Goal: Register for event/course

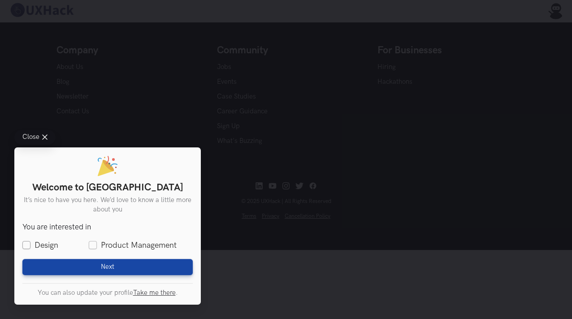
click at [46, 244] on label "Design" at bounding box center [40, 245] width 36 height 11
click at [31, 244] on input "Design" at bounding box center [26, 246] width 8 height 8
checkbox input "true"
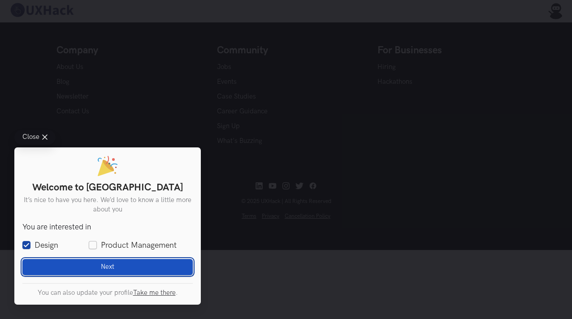
click at [97, 263] on button "Next Loading" at bounding box center [107, 267] width 170 height 16
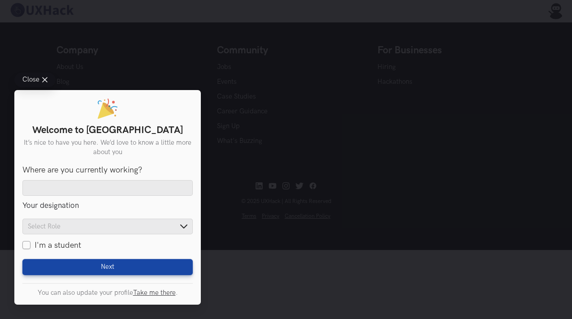
click at [66, 245] on label "I'm a student" at bounding box center [51, 245] width 59 height 11
click at [31, 245] on input "I'm a student" at bounding box center [26, 246] width 8 height 8
checkbox input "true"
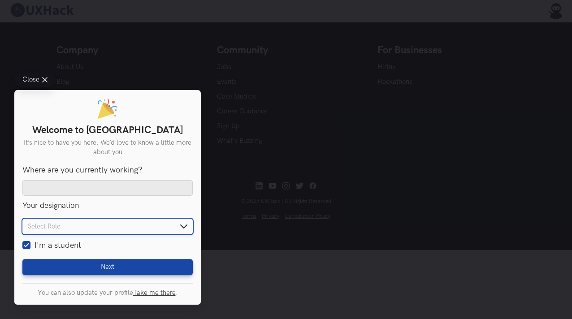
click at [100, 223] on input "text" at bounding box center [107, 227] width 170 height 16
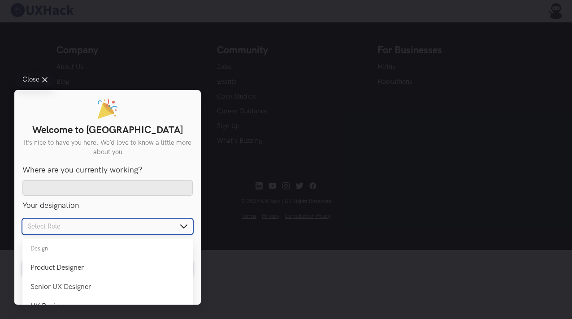
click at [101, 230] on input "text" at bounding box center [107, 227] width 170 height 16
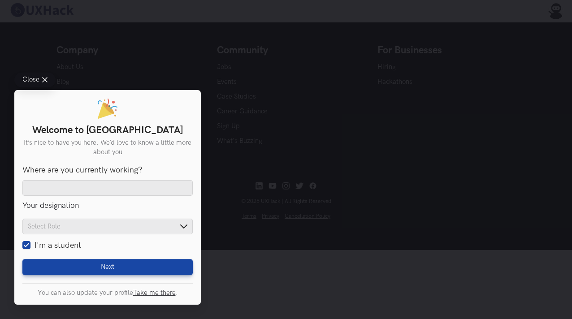
click at [250, 256] on div "Close Welcome to UXHack It’s nice to have you here. We’d love to know a little …" at bounding box center [286, 159] width 572 height 319
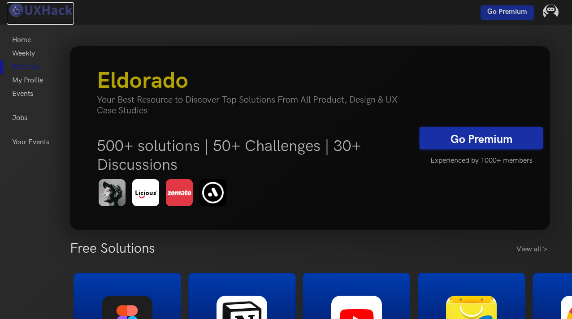
click at [60, 14] on img at bounding box center [40, 10] width 67 height 16
